Goal: Information Seeking & Learning: Find specific fact

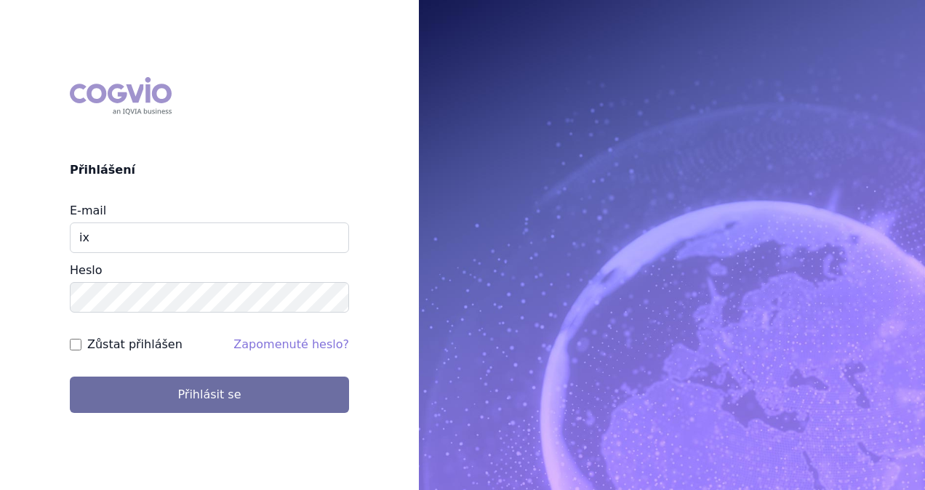
type input "i"
type input "michaela.x.tauchmanova@gsk.com"
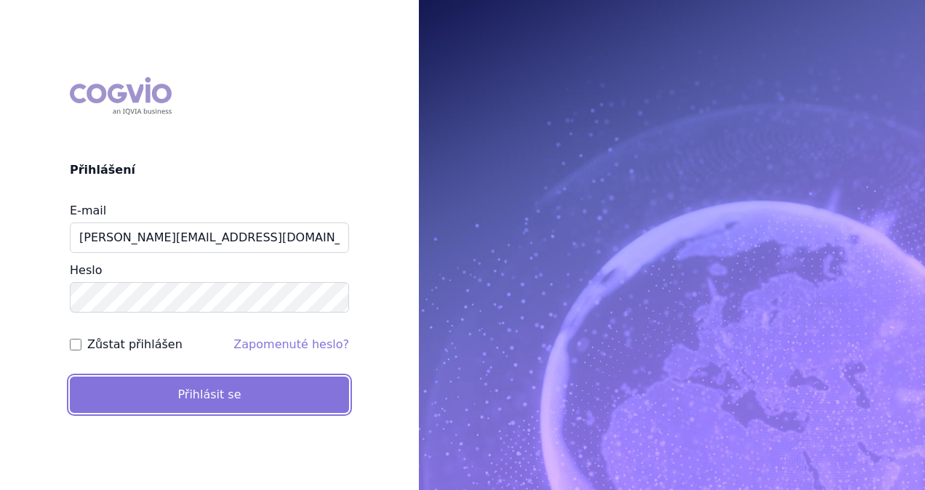
click at [196, 380] on button "Přihlásit se" at bounding box center [209, 395] width 279 height 36
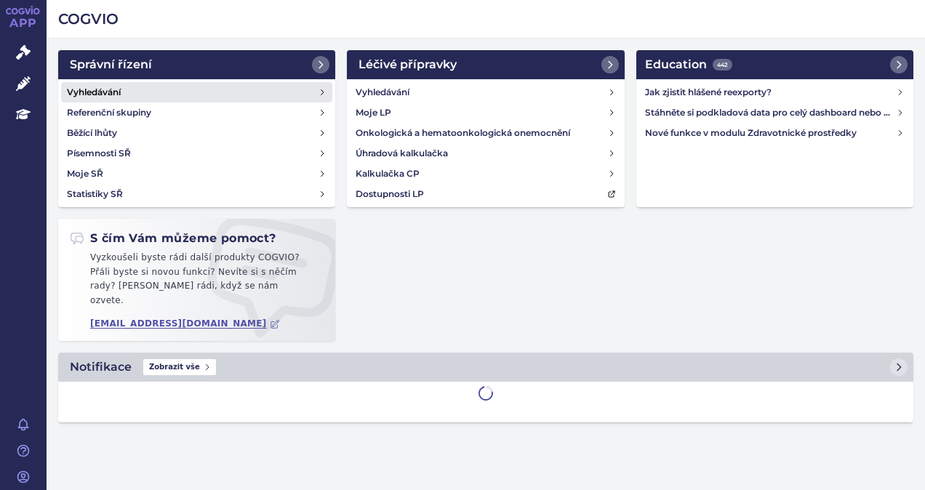
click at [122, 89] on link "Vyhledávání" at bounding box center [196, 92] width 271 height 20
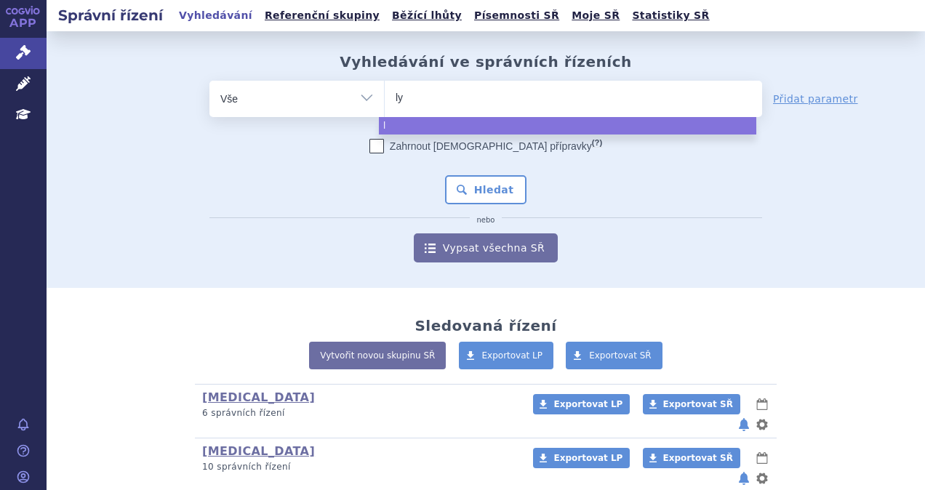
type input "lyn"
type input "lynpa"
type input "lynpar"
type input "lynparza"
select select "lynparza"
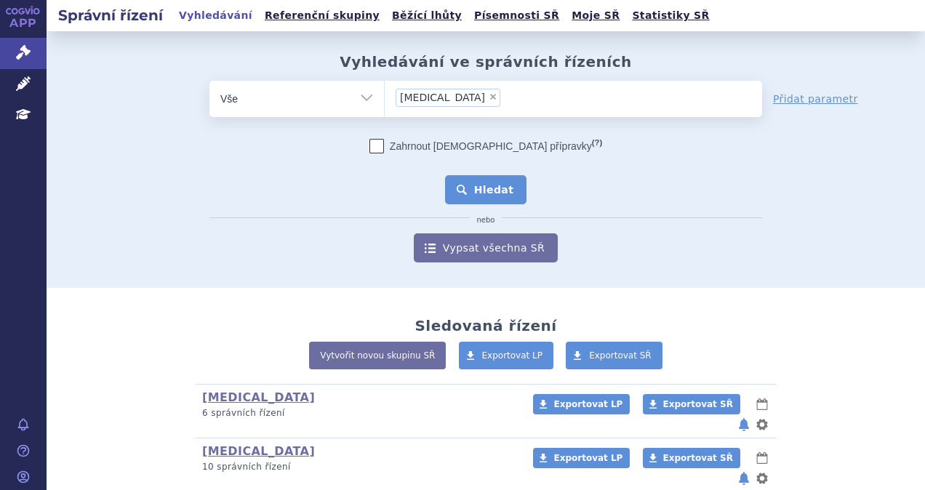
click at [458, 188] on button "Hledat" at bounding box center [486, 189] width 82 height 29
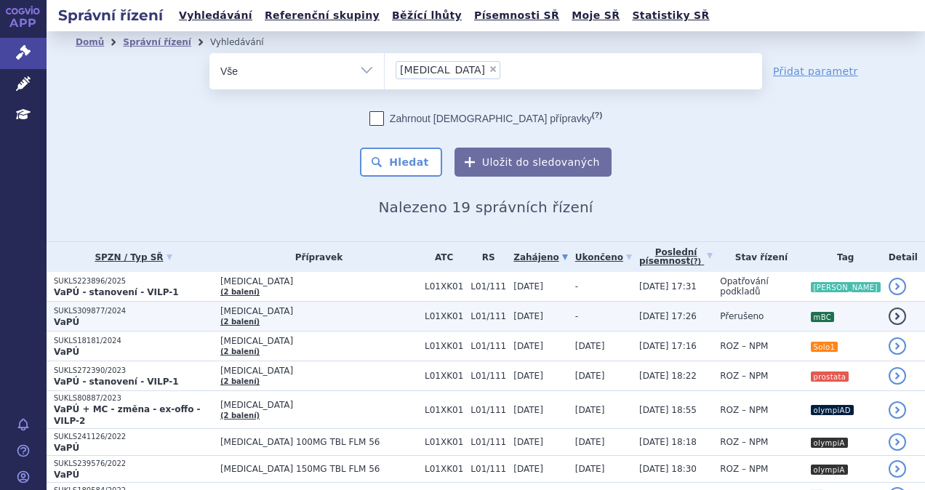
click at [332, 317] on td "LYNPARZA (2 balení)" at bounding box center [315, 317] width 204 height 30
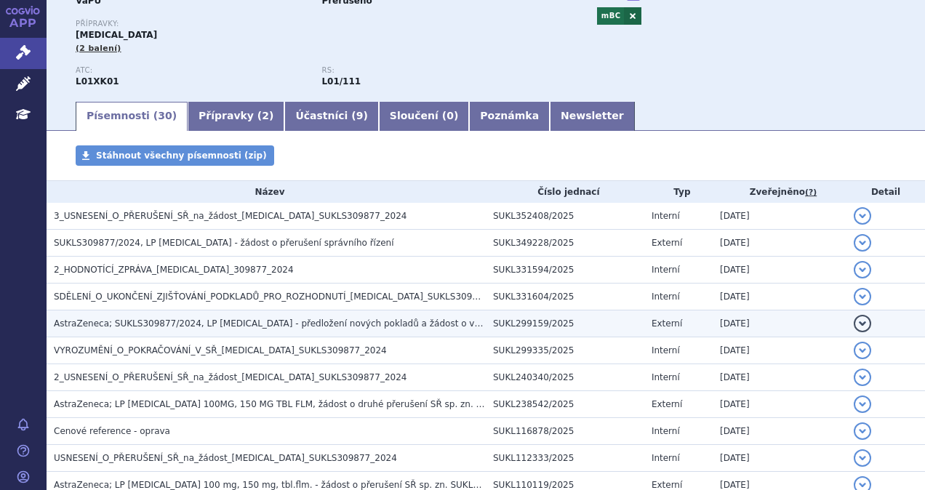
scroll to position [218, 0]
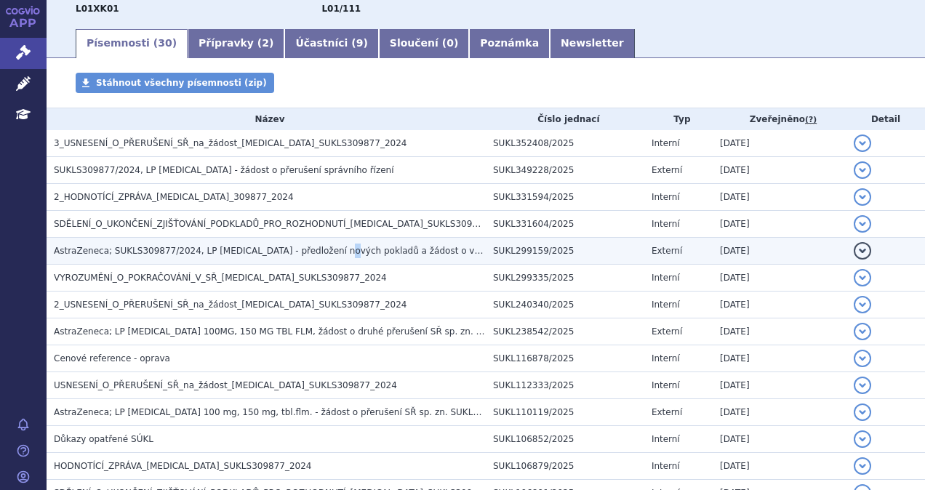
click at [320, 246] on span "AstraZeneca; SUKLS309877/2024, LP [MEDICAL_DATA] - předložení nových pokladů a …" at bounding box center [335, 251] width 562 height 10
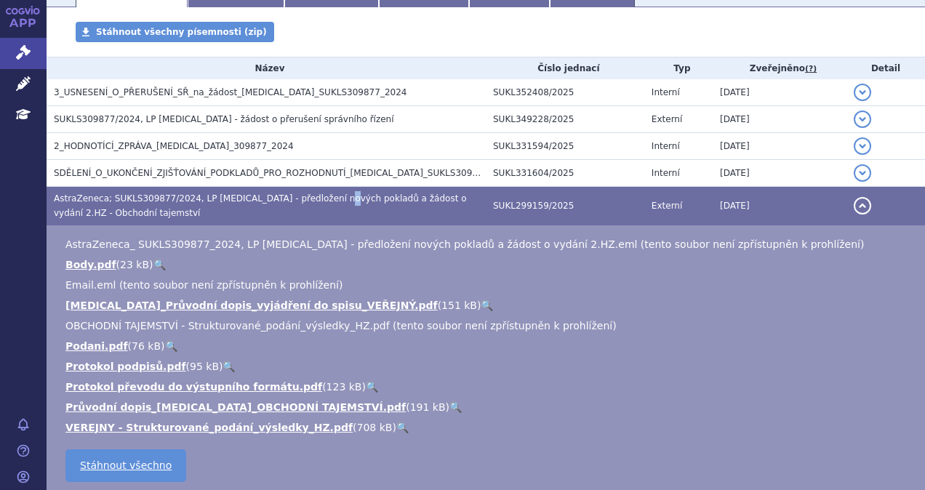
scroll to position [291, 0]
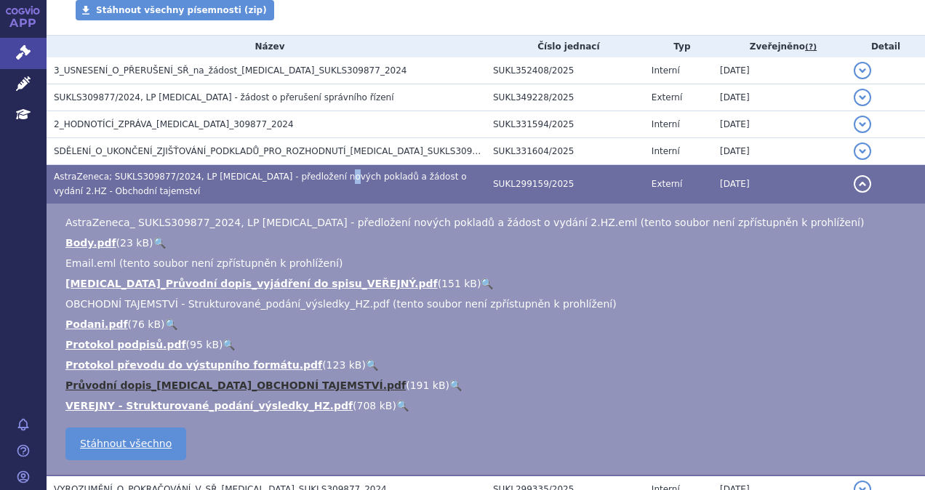
click at [215, 390] on link "Průvodní dopis_[MEDICAL_DATA]_OBCHODNÍ TAJEMSTVÍ.pdf" at bounding box center [235, 386] width 340 height 12
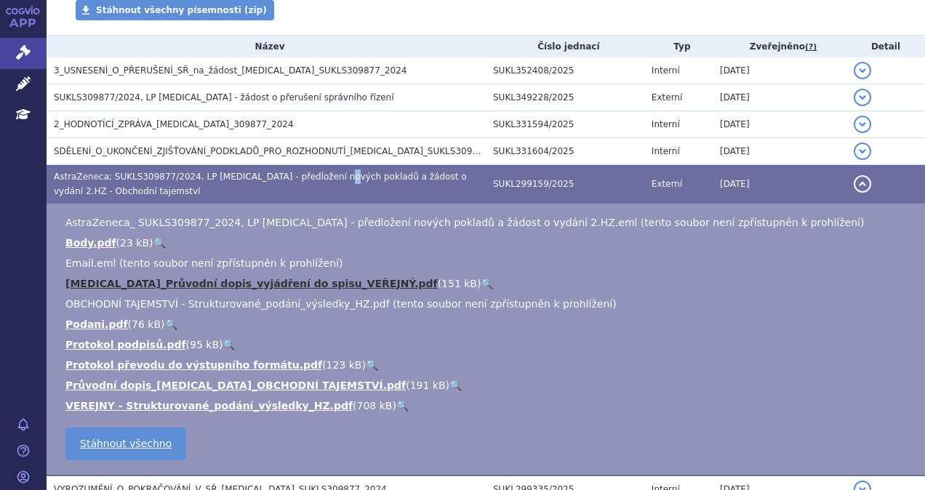
click at [166, 286] on link "[MEDICAL_DATA]_Průvodní dopis_vyjádření do spisu_VEŘEJNÝ.pdf" at bounding box center [251, 284] width 372 height 12
